Goal: Navigation & Orientation: Find specific page/section

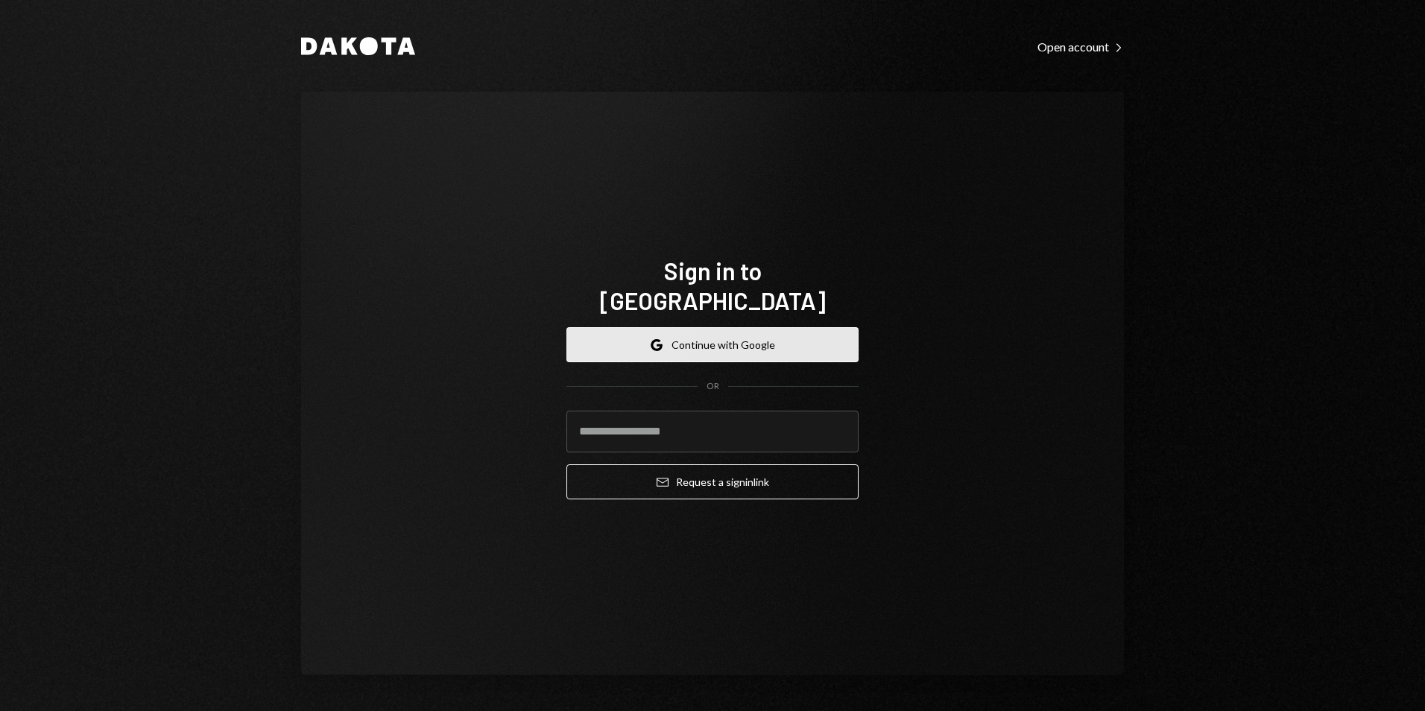
click at [675, 327] on button "Google Continue with Google" at bounding box center [713, 344] width 292 height 35
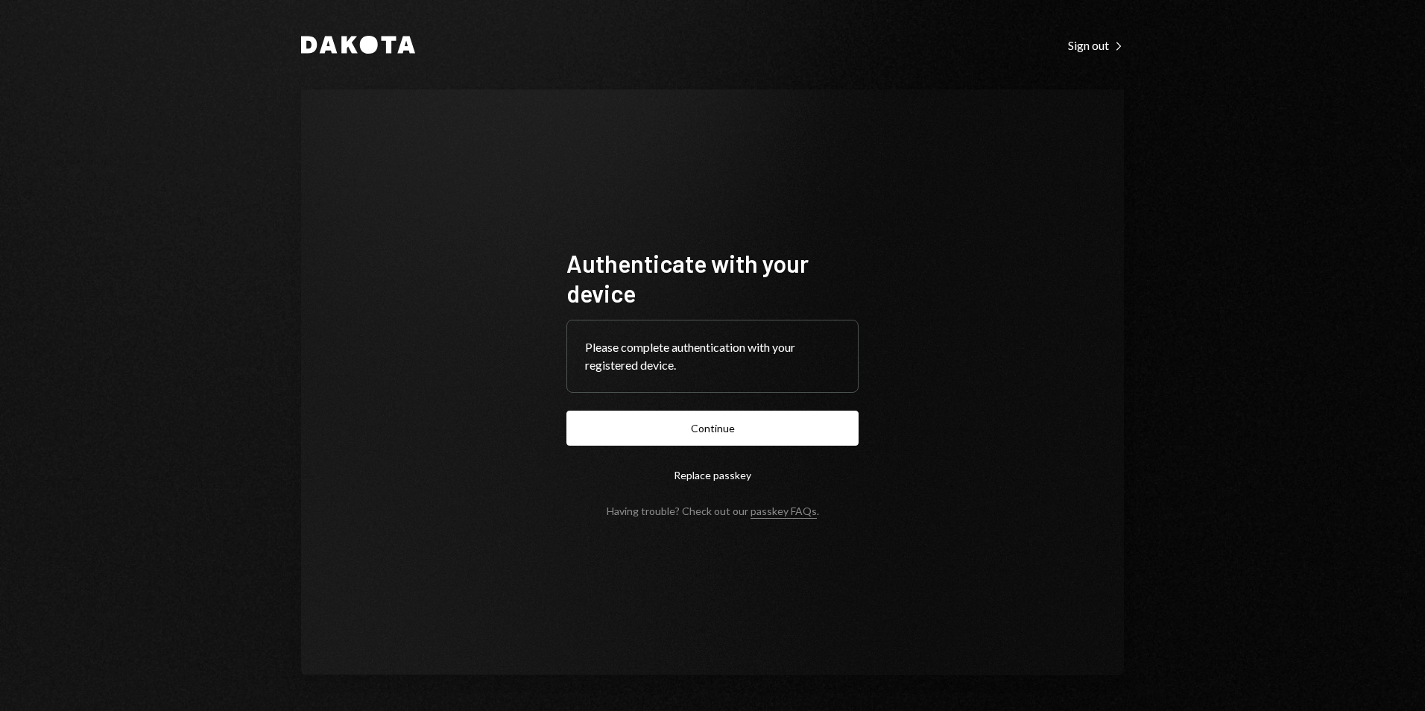
click at [796, 450] on form "Authenticate with your device Please complete authentication with your register…" at bounding box center [713, 382] width 292 height 269
click at [798, 440] on button "Continue" at bounding box center [713, 428] width 292 height 35
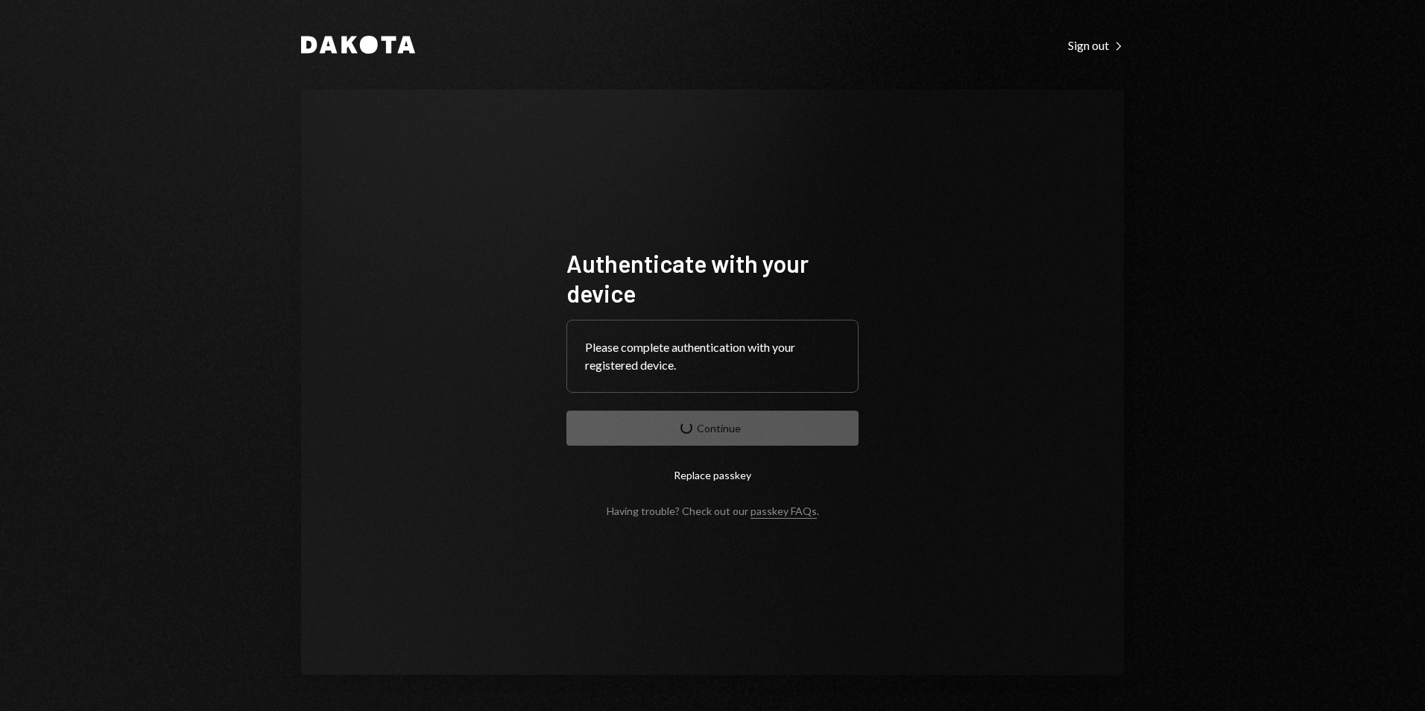
click at [794, 434] on form "Authenticate with your device Please complete authentication with your register…" at bounding box center [713, 382] width 292 height 269
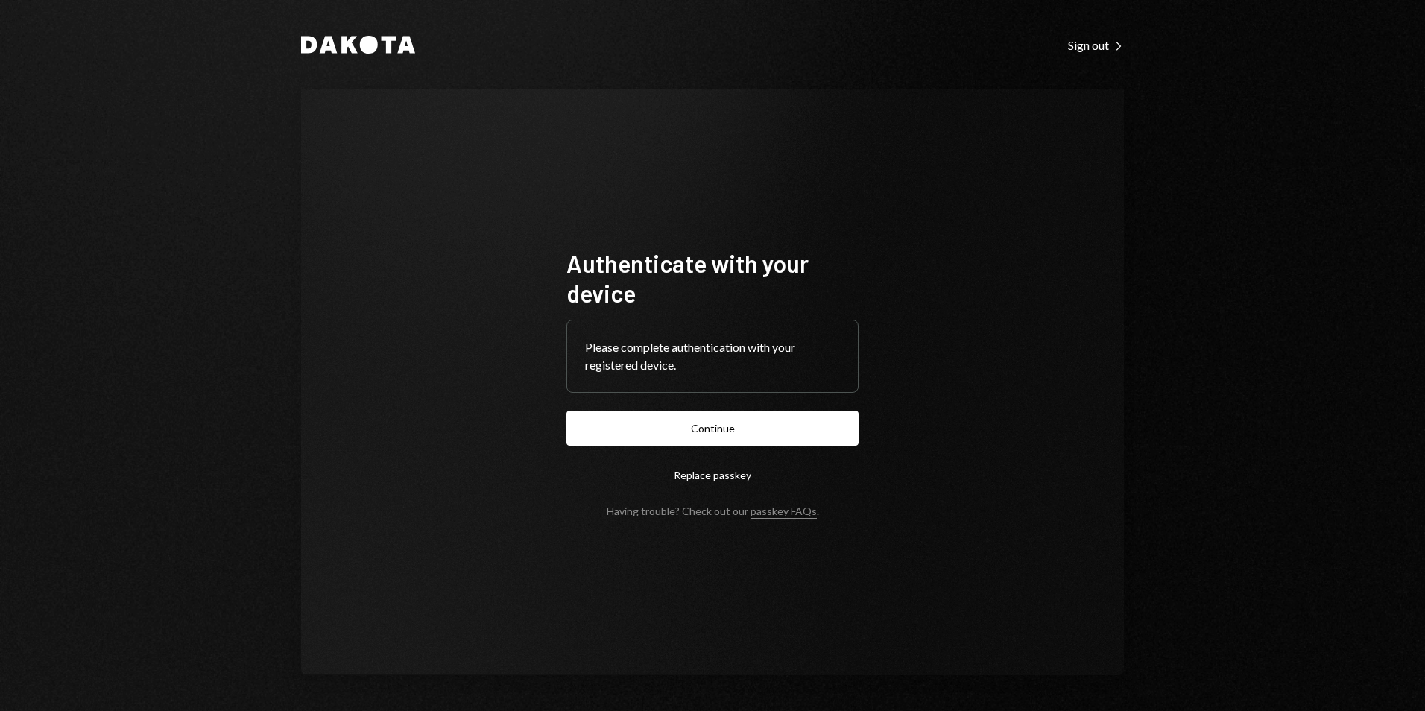
drag, startPoint x: 776, startPoint y: 429, endPoint x: 782, endPoint y: 423, distance: 8.4
click at [778, 428] on button "Continue" at bounding box center [713, 428] width 292 height 35
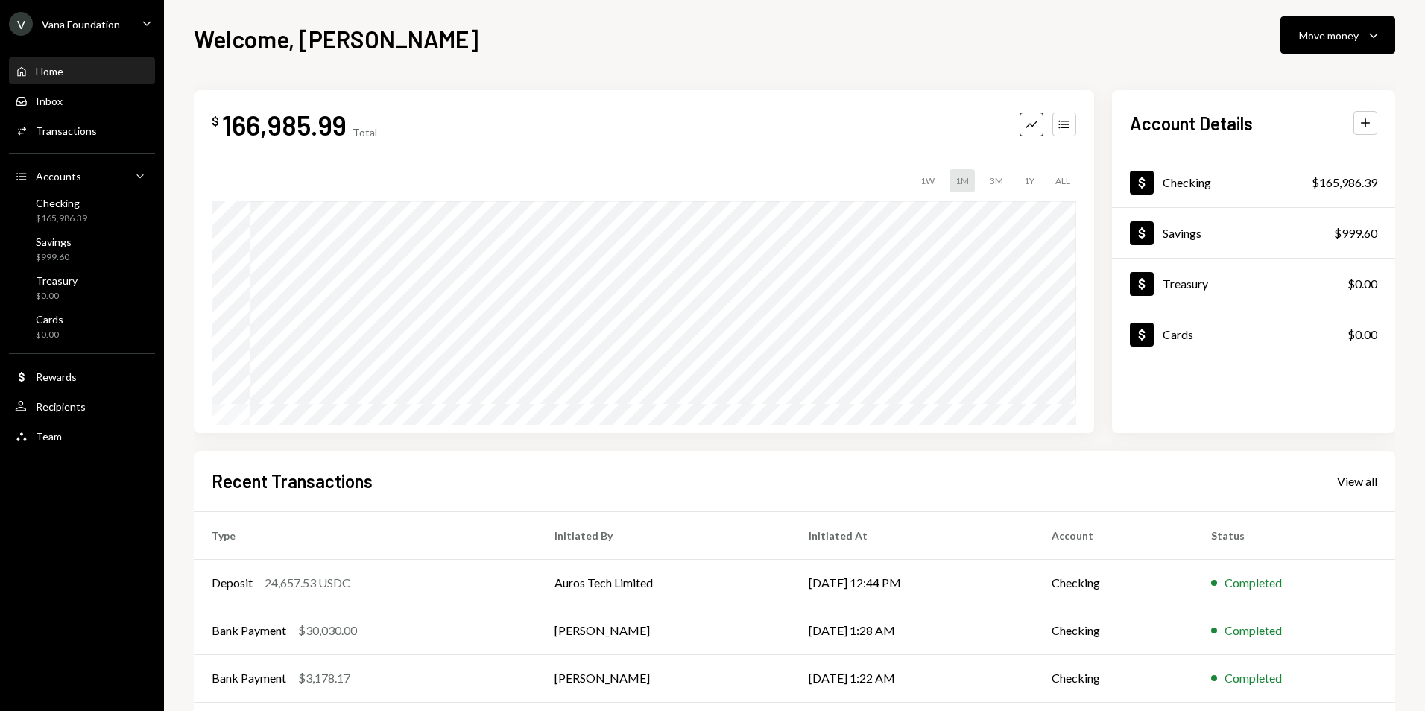
click at [78, 19] on div "Vana Foundation" at bounding box center [81, 24] width 78 height 13
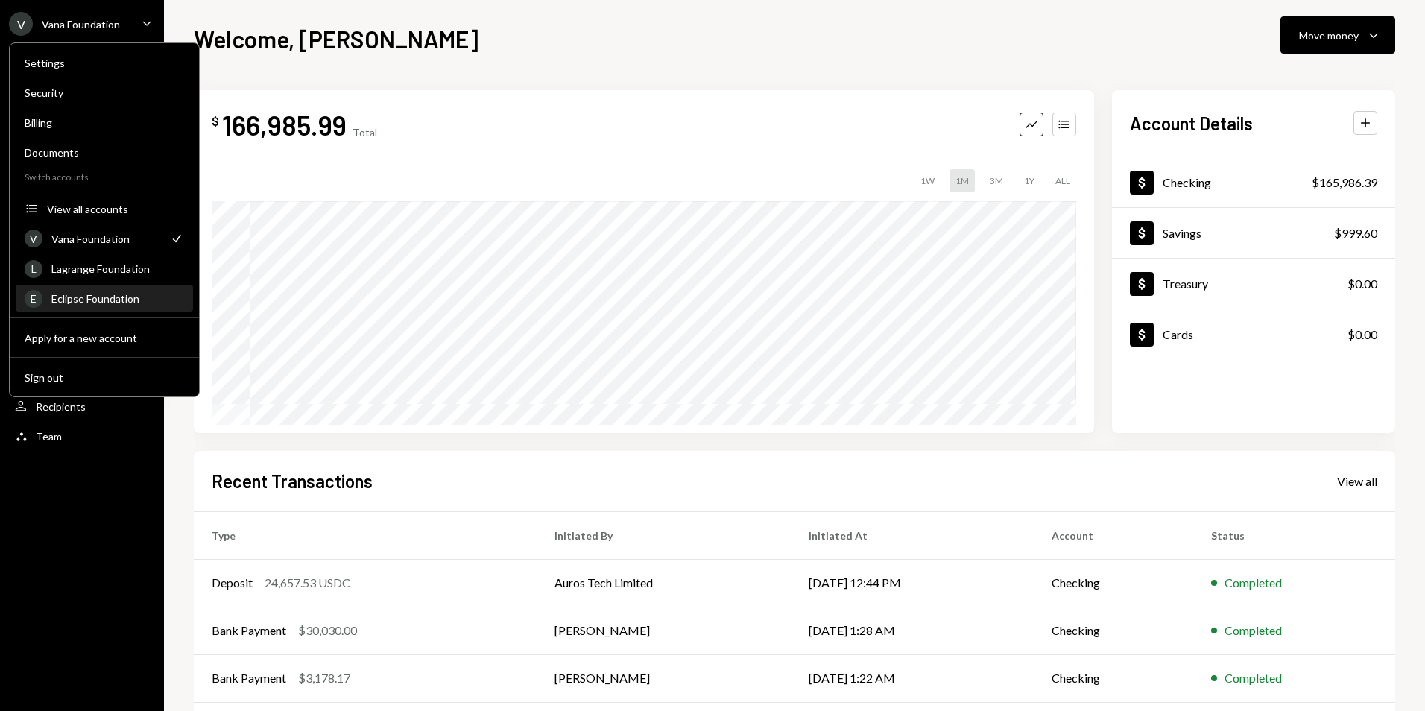
click at [101, 293] on div "Eclipse Foundation" at bounding box center [117, 298] width 133 height 13
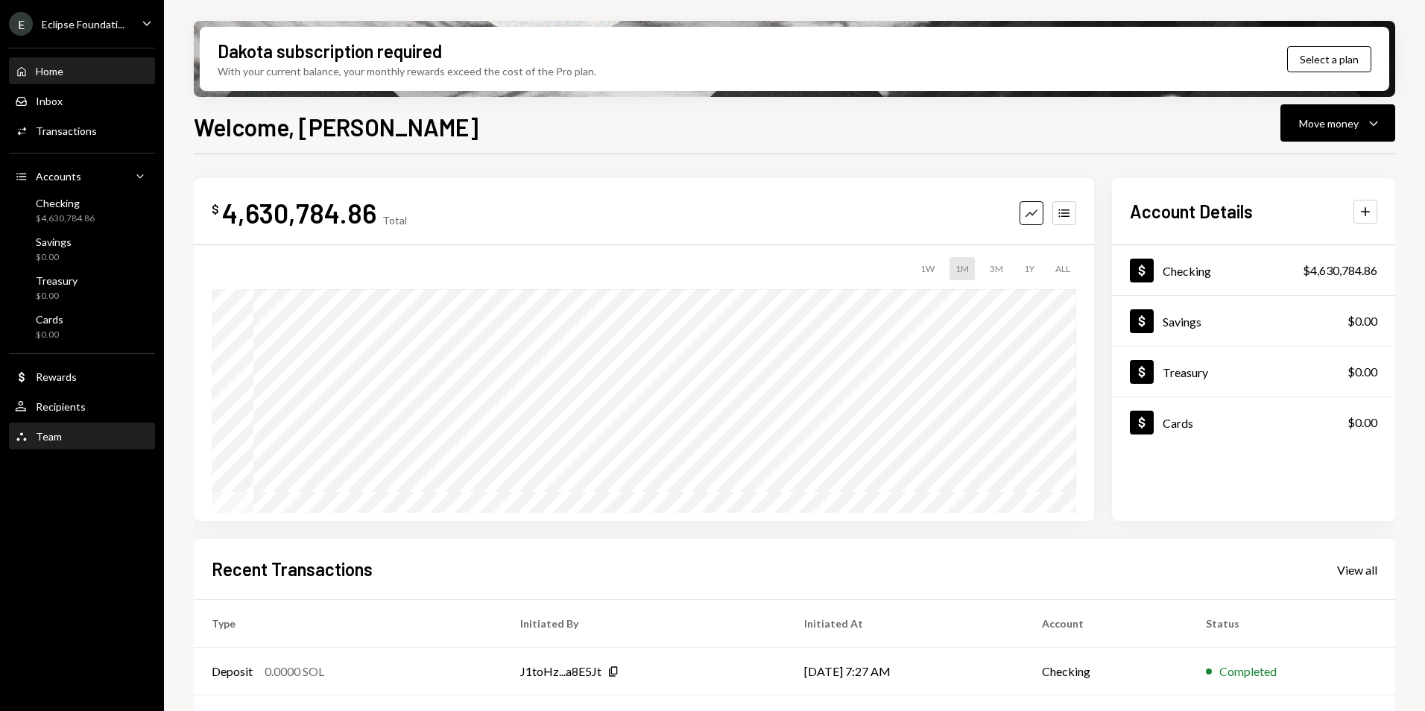
click at [48, 441] on div "Team" at bounding box center [49, 436] width 26 height 13
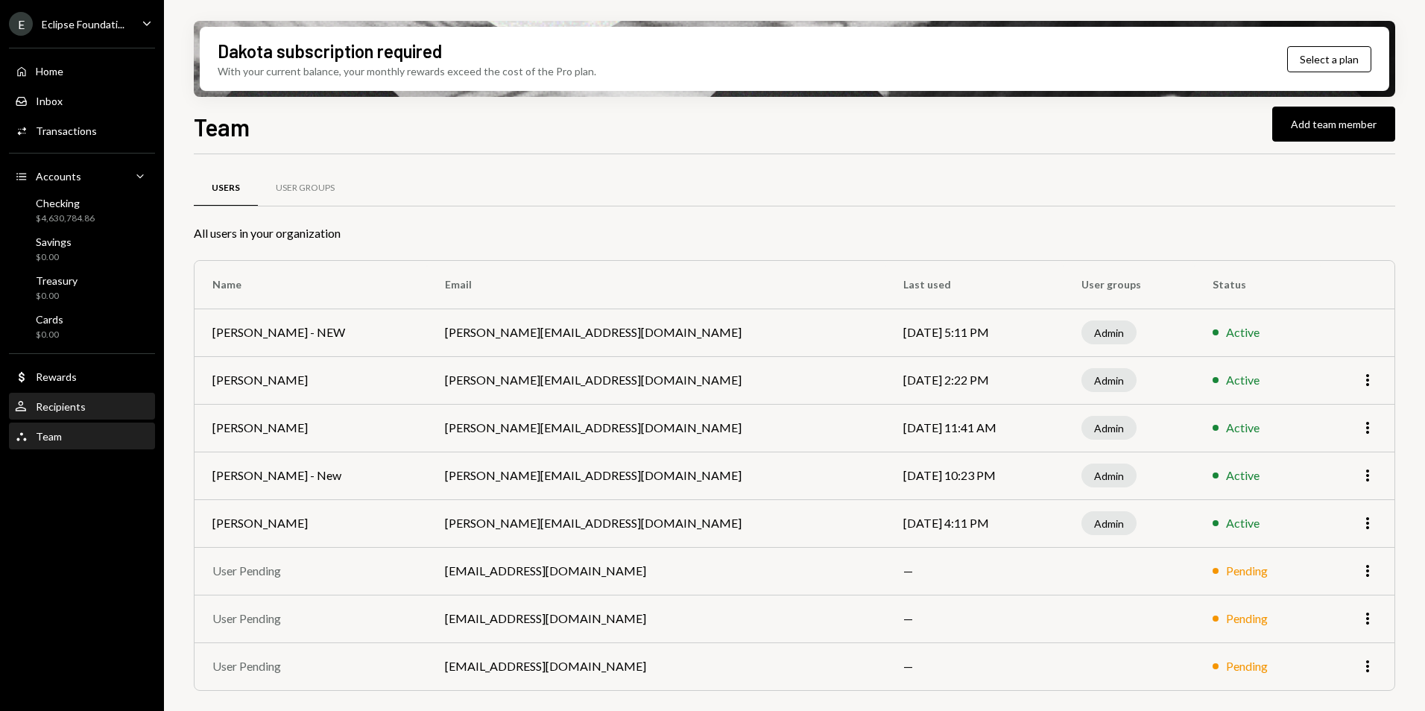
click at [78, 406] on div "Recipients" at bounding box center [61, 406] width 50 height 13
